Goal: Information Seeking & Learning: Find specific fact

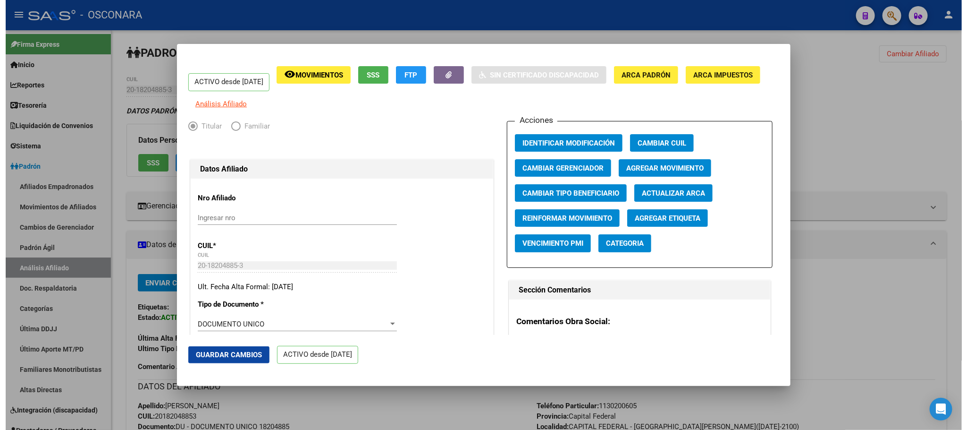
scroll to position [1062, 0]
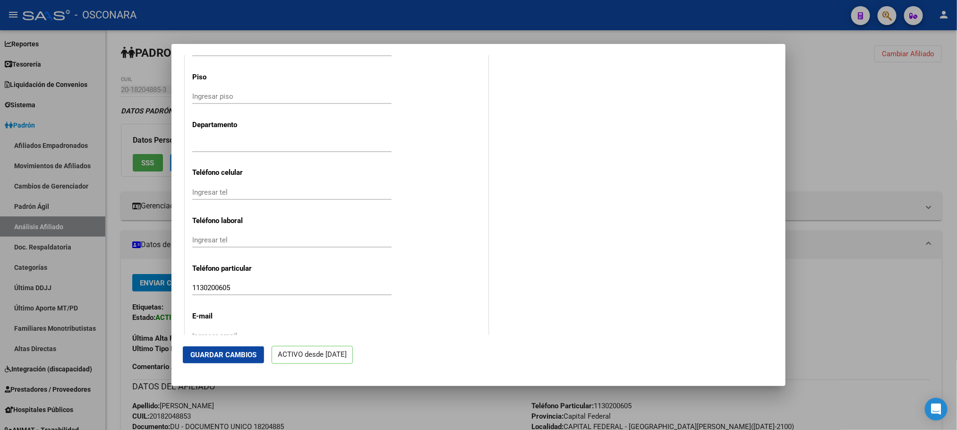
click at [497, 417] on div at bounding box center [478, 215] width 957 height 430
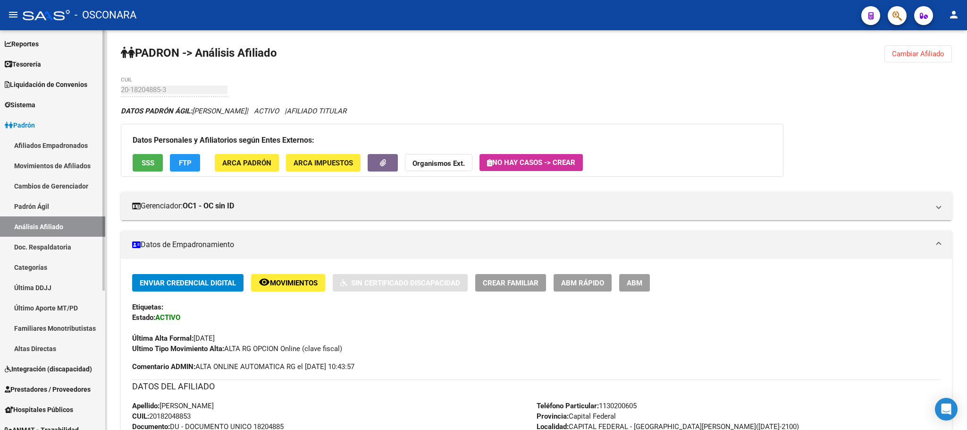
click at [57, 204] on link "Padrón Ágil" at bounding box center [52, 206] width 105 height 20
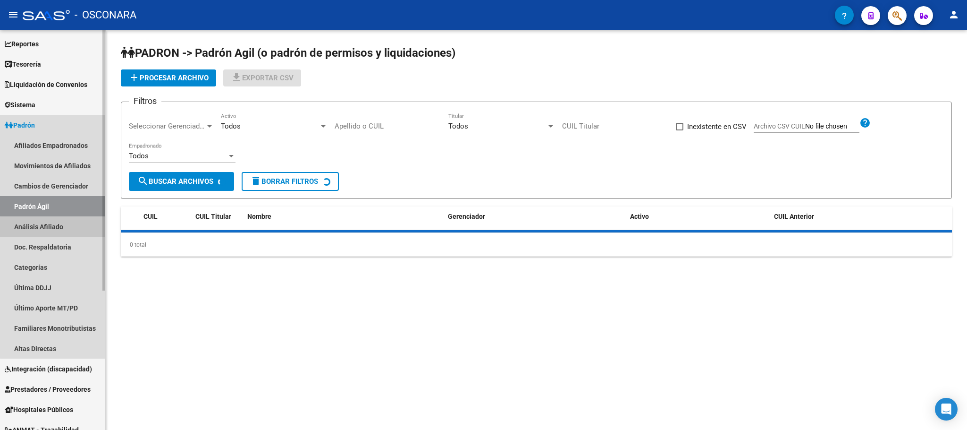
click at [53, 231] on link "Análisis Afiliado" at bounding box center [52, 226] width 105 height 20
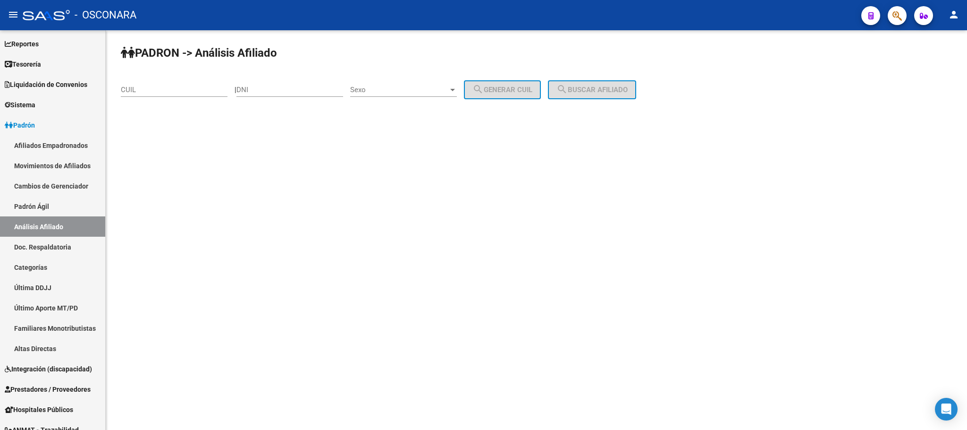
click at [166, 93] on input "CUIL" at bounding box center [174, 89] width 107 height 8
paste input "27-46180841-2"
type input "27-46180841-2"
click at [578, 95] on button "search Buscar afiliado" at bounding box center [592, 89] width 88 height 19
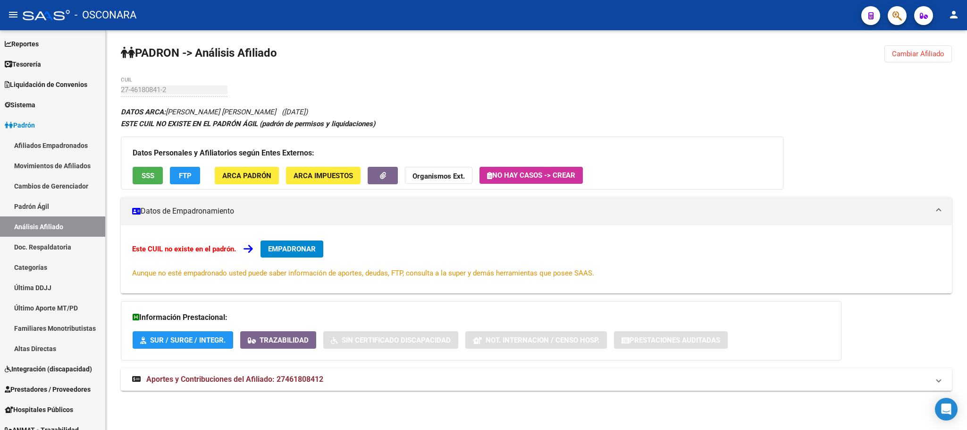
click at [139, 187] on div "Datos Personales y Afiliatorios según Entes Externos: SSS FTP ARCA Padrón ARCA …" at bounding box center [452, 162] width 663 height 53
click at [149, 173] on span "SSS" at bounding box center [148, 175] width 13 height 8
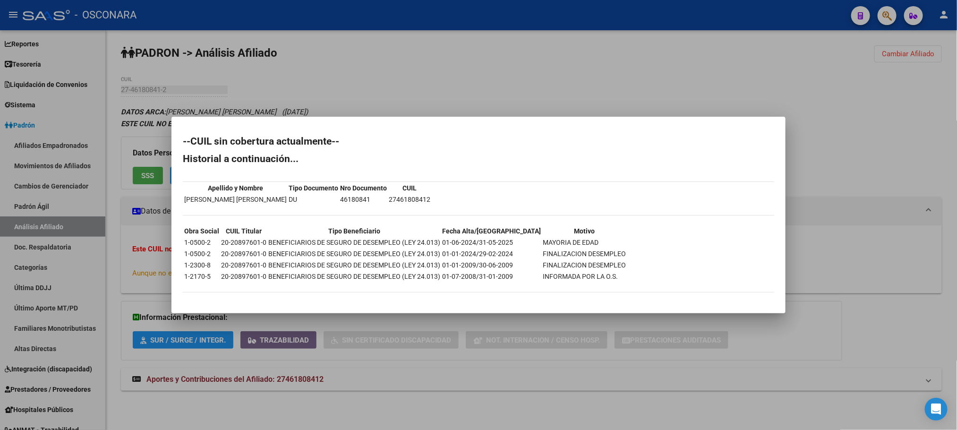
click at [391, 57] on div at bounding box center [478, 215] width 957 height 430
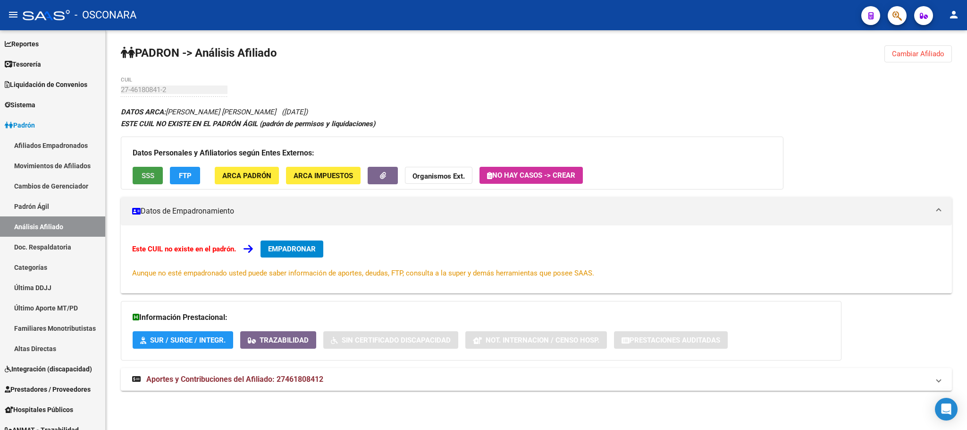
click at [143, 177] on span "SSS" at bounding box center [148, 175] width 13 height 8
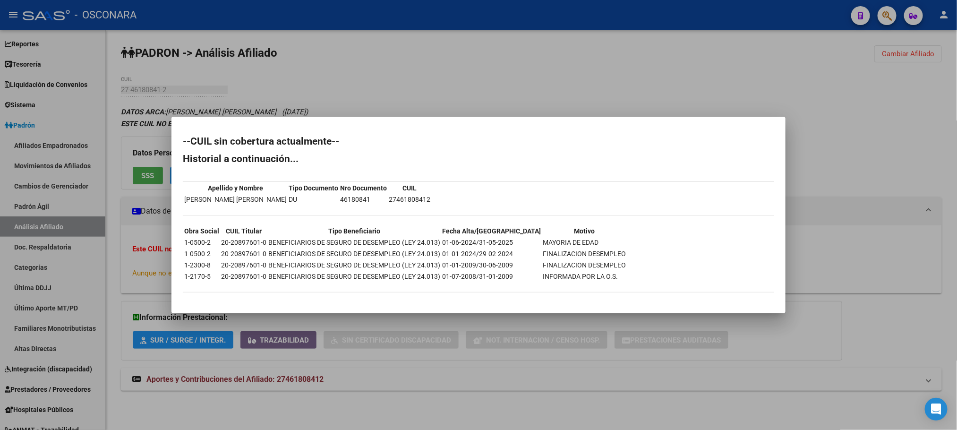
drag, startPoint x: 220, startPoint y: 254, endPoint x: 266, endPoint y: 256, distance: 46.8
click at [266, 256] on tr "1-0500-2 20-20897601-0 BENEFICIARIOS DE SEGURO DE DESEMPLEO (LEY 24.013) 01-01-…" at bounding box center [405, 253] width 442 height 10
copy td "20-20897601-0"
click at [280, 398] on div at bounding box center [478, 215] width 957 height 430
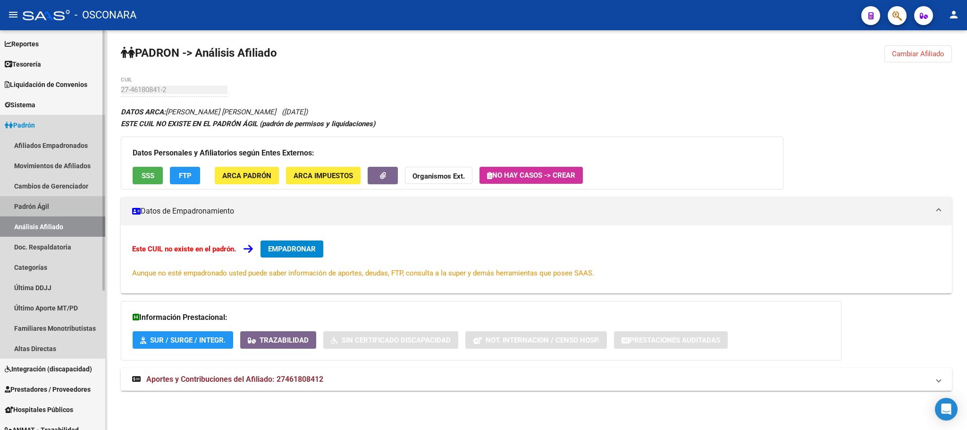
click at [46, 202] on link "Padrón Ágil" at bounding box center [52, 206] width 105 height 20
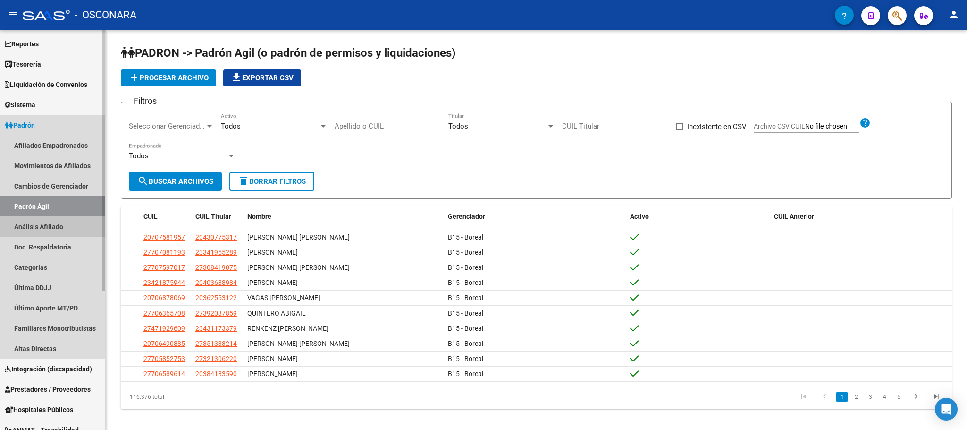
click at [51, 232] on link "Análisis Afiliado" at bounding box center [52, 226] width 105 height 20
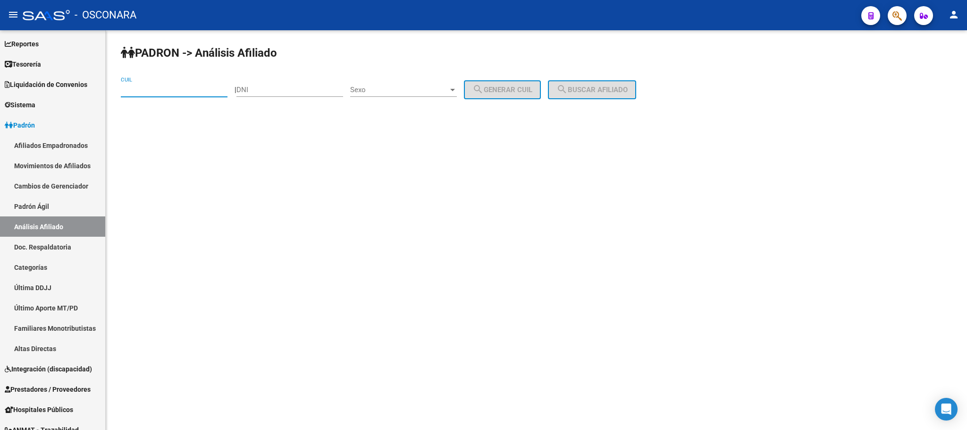
click at [178, 85] on div "CUIL" at bounding box center [174, 86] width 107 height 20
paste input "20-20897601-0"
type input "20-20897601-0"
click at [572, 82] on button "search Buscar afiliado" at bounding box center [592, 89] width 88 height 19
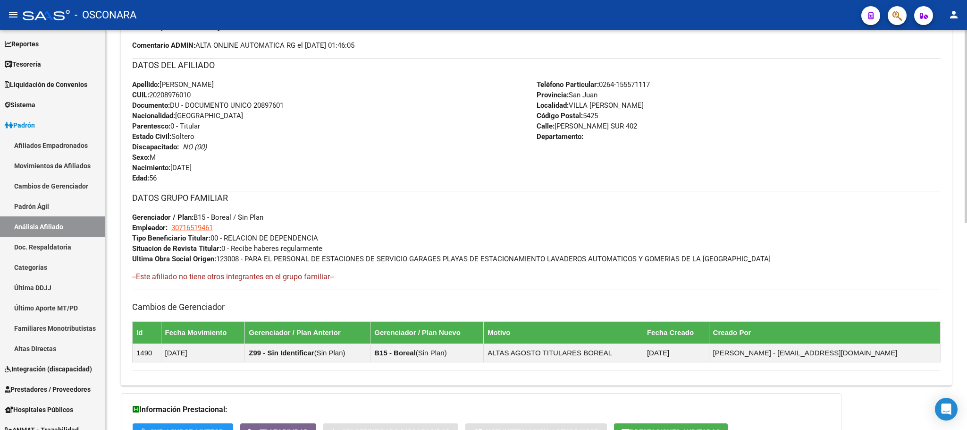
scroll to position [430, 0]
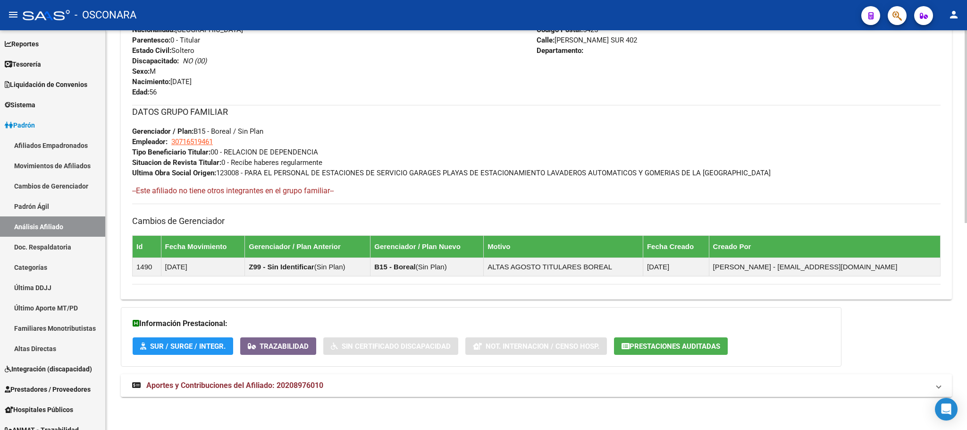
click at [307, 374] on mat-expansion-panel-header "Aportes y Contribuciones del Afiliado: 20208976010" at bounding box center [536, 385] width 831 height 23
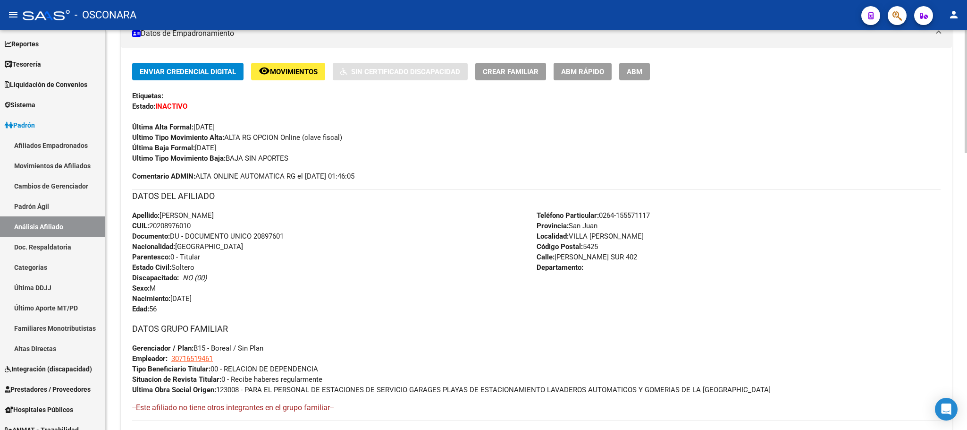
scroll to position [178, 0]
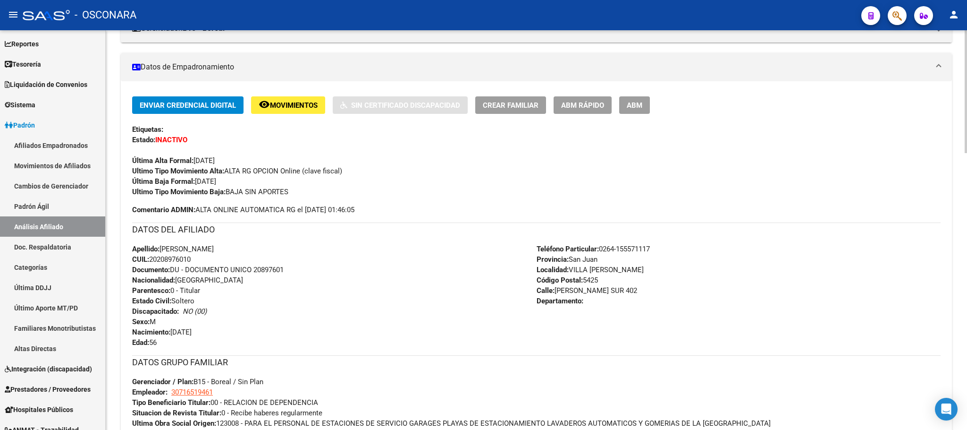
drag, startPoint x: 161, startPoint y: 248, endPoint x: 196, endPoint y: 259, distance: 36.1
click at [196, 259] on div "Apellido: HUGO EDUARDO GIMENEZ CUIL: 20208976010 Documento: DU - DOCUMENTO UNIC…" at bounding box center [334, 296] width 405 height 104
copy div "HUGO EDUARDO GIMENEZ CUIL: 20208976010"
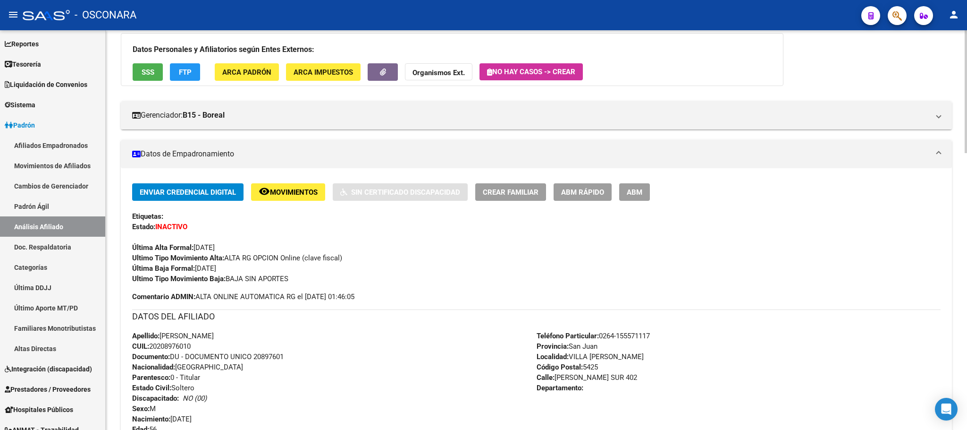
scroll to position [0, 0]
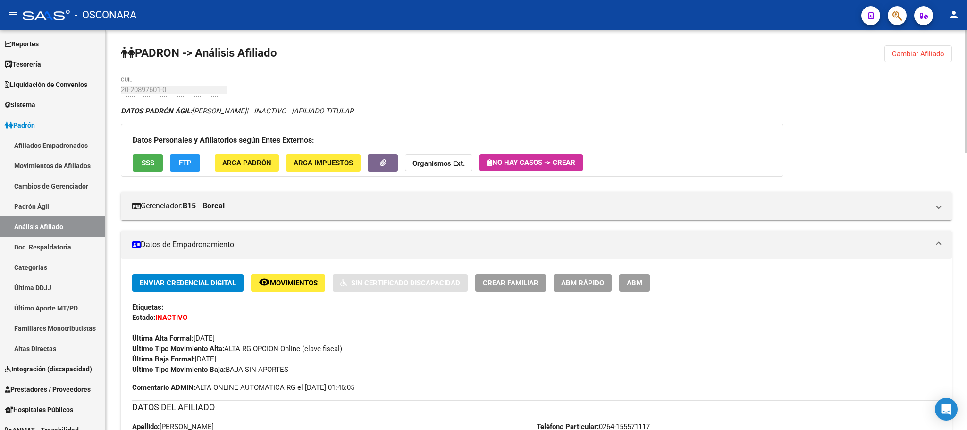
click at [163, 165] on div "Datos Personales y Afiliatorios según Entes Externos: SSS FTP ARCA Padrón ARCA …" at bounding box center [452, 150] width 663 height 53
click at [152, 165] on span "SSS" at bounding box center [148, 163] width 13 height 8
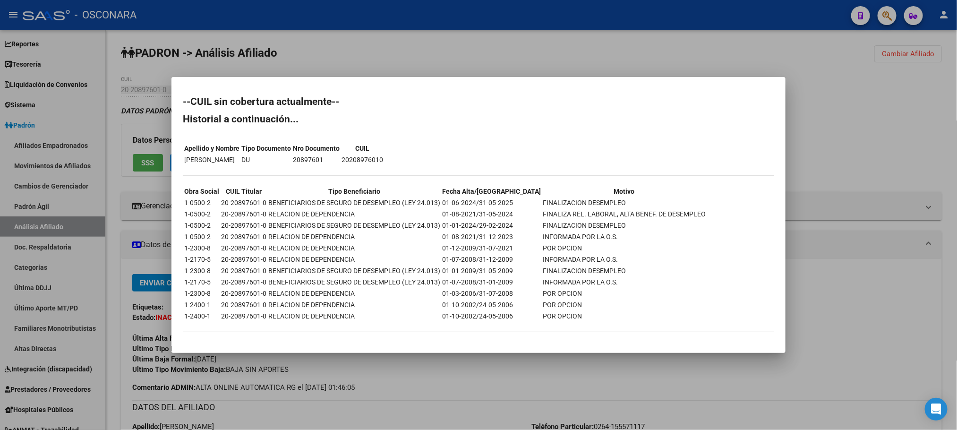
click at [440, 380] on div at bounding box center [478, 215] width 957 height 430
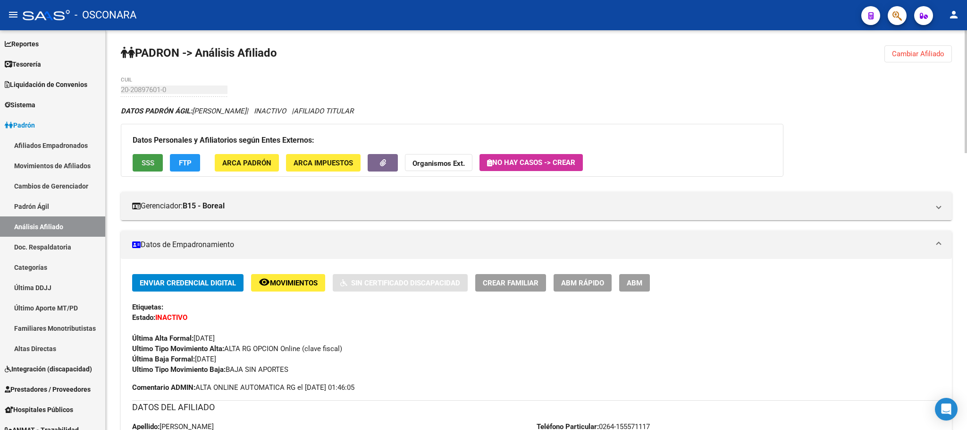
click at [156, 166] on button "SSS" at bounding box center [148, 162] width 30 height 17
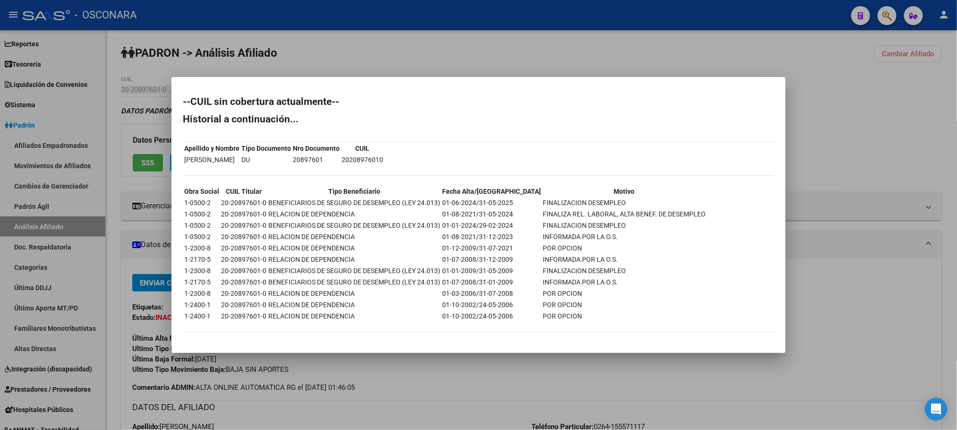
click at [442, 381] on div at bounding box center [478, 215] width 957 height 430
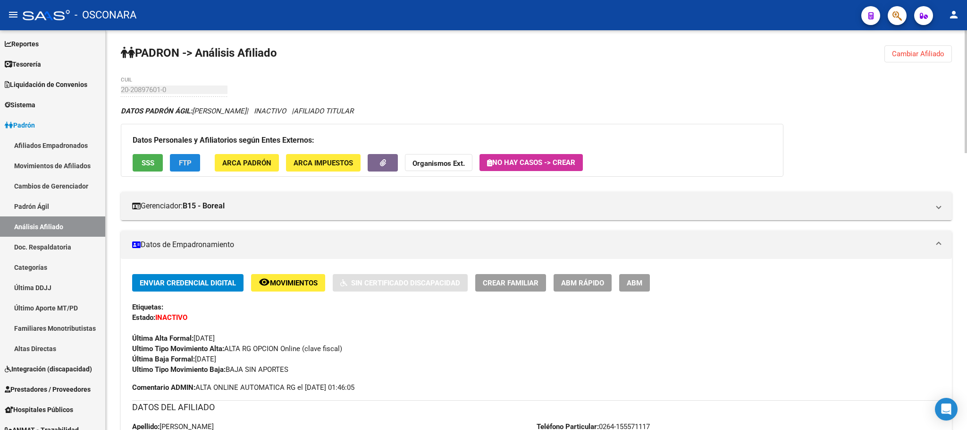
click at [190, 166] on span "FTP" at bounding box center [185, 163] width 13 height 8
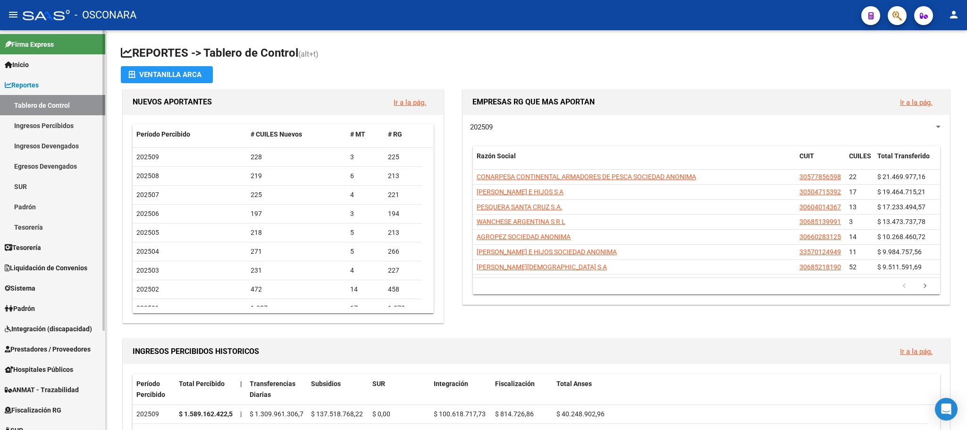
click at [35, 303] on span "Padrón" at bounding box center [20, 308] width 30 height 10
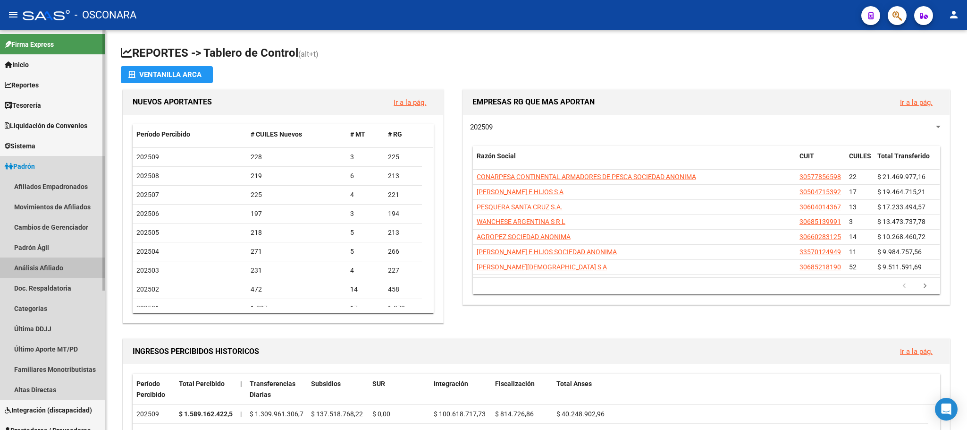
click at [39, 267] on link "Análisis Afiliado" at bounding box center [52, 267] width 105 height 20
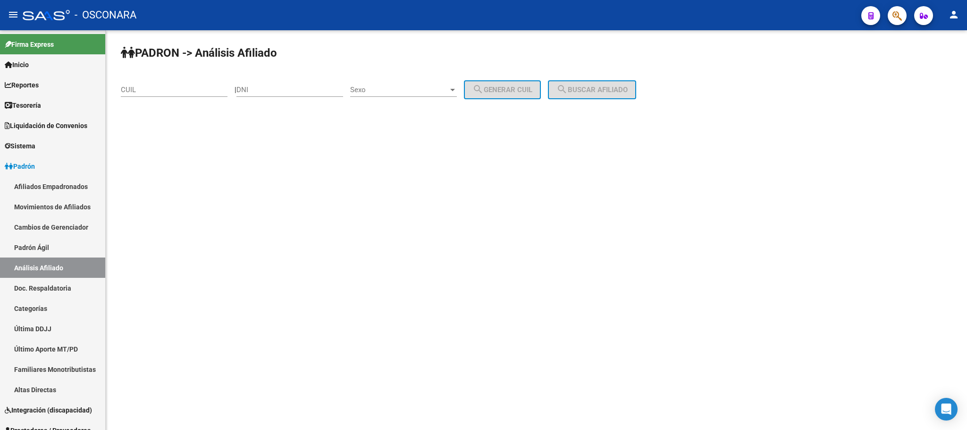
click at [135, 80] on div "CUIL" at bounding box center [174, 86] width 107 height 20
paste input "27-46180841-2"
type input "27-46180841-2"
click at [634, 79] on div "PADRON -> Análisis Afiliado 27-46180841-2 CUIL | DNI Sexo Sexo search Generar C…" at bounding box center [537, 79] width 862 height 99
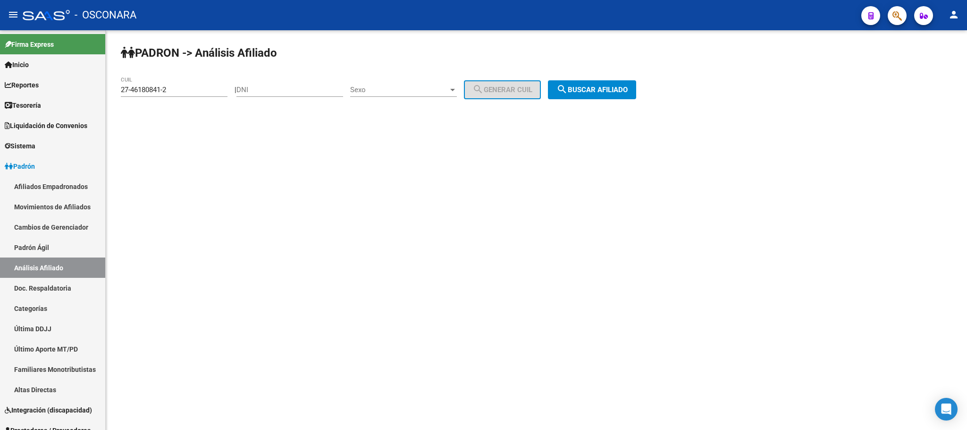
click at [628, 85] on span "search Buscar afiliado" at bounding box center [592, 89] width 71 height 8
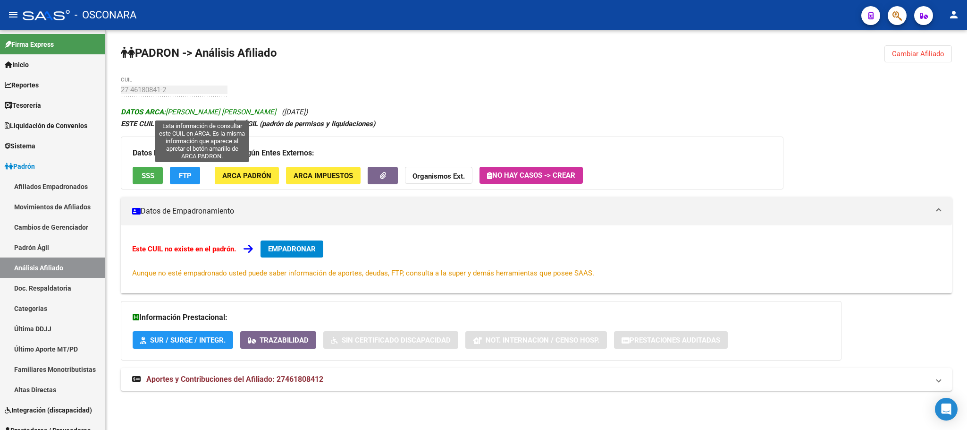
drag, startPoint x: 168, startPoint y: 112, endPoint x: 282, endPoint y: 112, distance: 114.3
click at [276, 112] on span "DATOS ARCA: [PERSON_NAME] [PERSON_NAME]" at bounding box center [198, 112] width 155 height 8
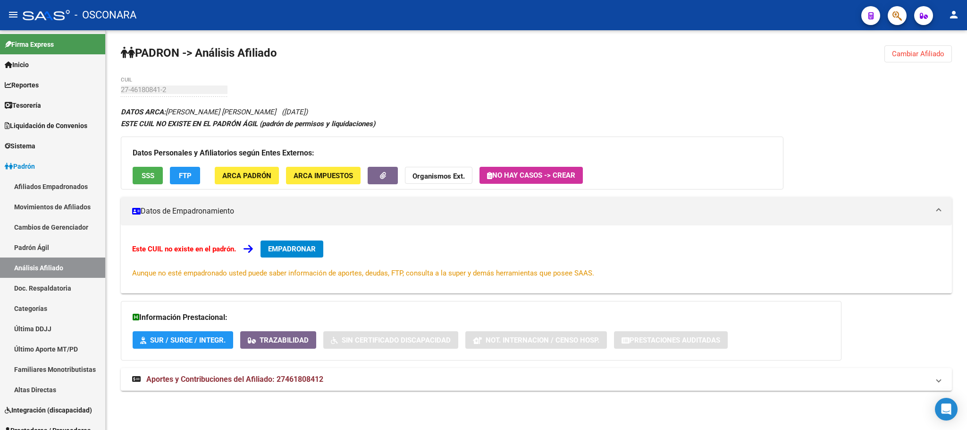
copy span "[PERSON_NAME] [PERSON_NAME]"
click at [59, 237] on link "Padrón Ágil" at bounding box center [52, 247] width 105 height 20
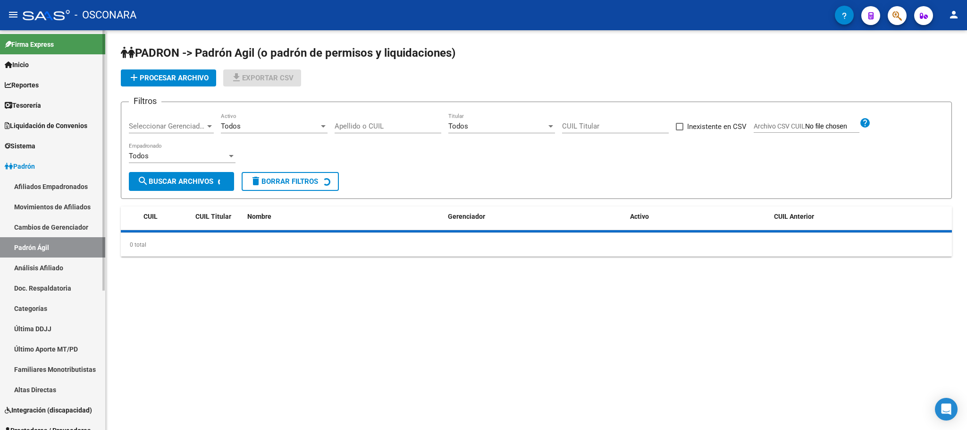
click at [59, 261] on link "Análisis Afiliado" at bounding box center [52, 267] width 105 height 20
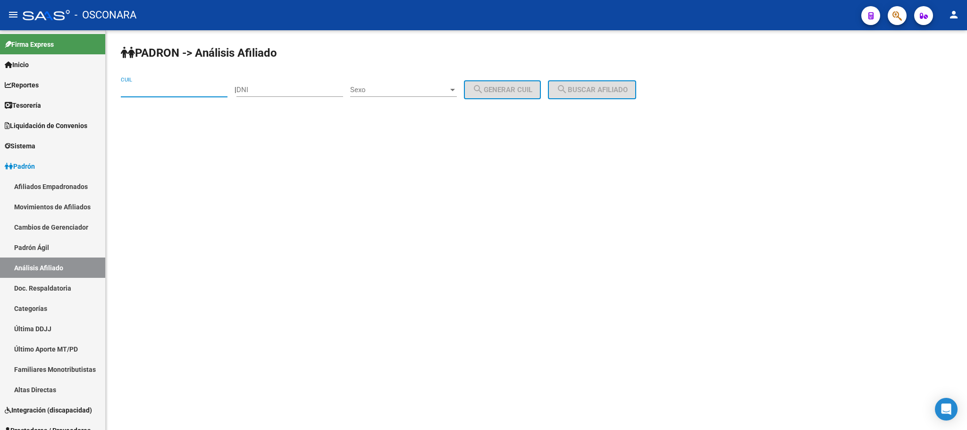
click at [192, 93] on input "CUIL" at bounding box center [174, 89] width 107 height 8
paste input "27-46180841-2"
type input "27-46180841-2"
click at [636, 81] on button "search Buscar afiliado" at bounding box center [592, 89] width 88 height 19
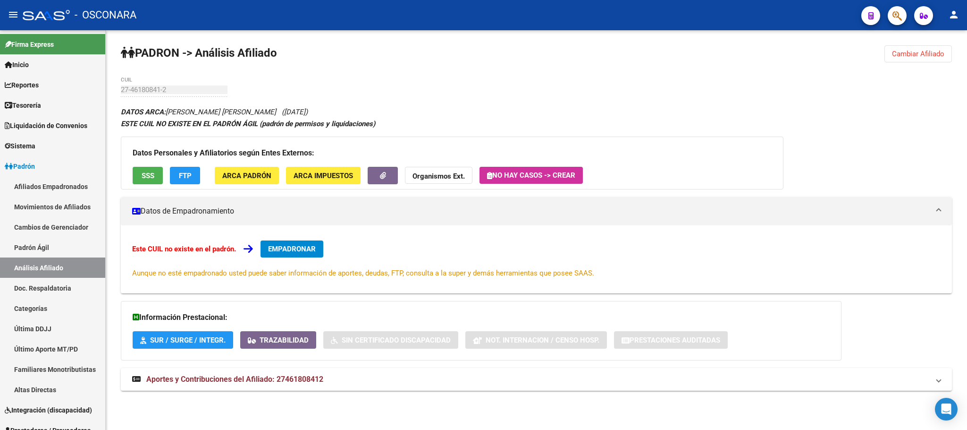
click at [112, 83] on div "PADRON -> Análisis Afiliado Cambiar Afiliado 27-46180841-2 CUIL DATOS ARCA: [PE…" at bounding box center [537, 226] width 862 height 393
